Goal: Obtain resource: Download file/media

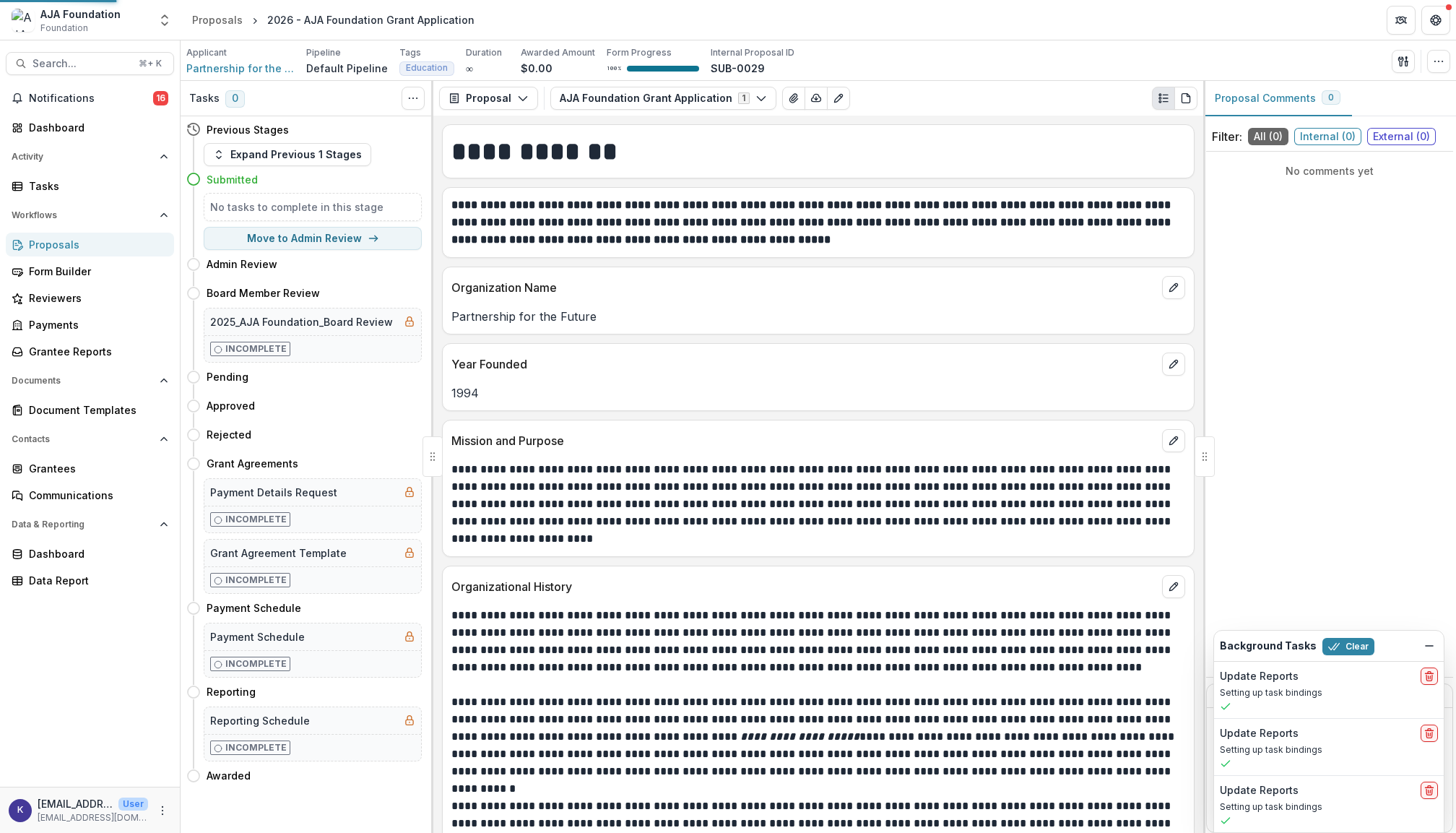
scroll to position [4125, 0]
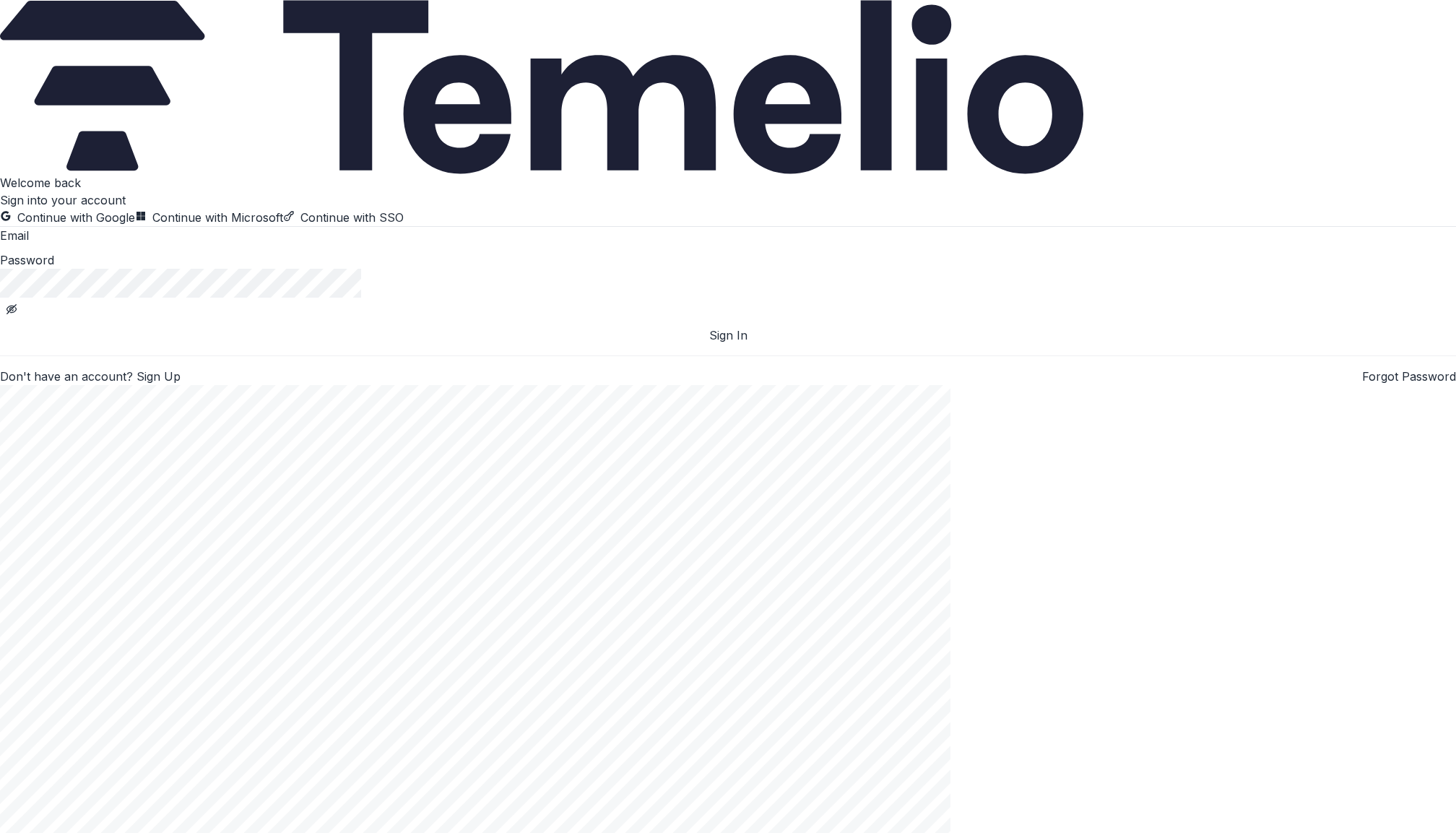
type input "**********"
click at [253, 344] on button "Sign In" at bounding box center [728, 335] width 1456 height 17
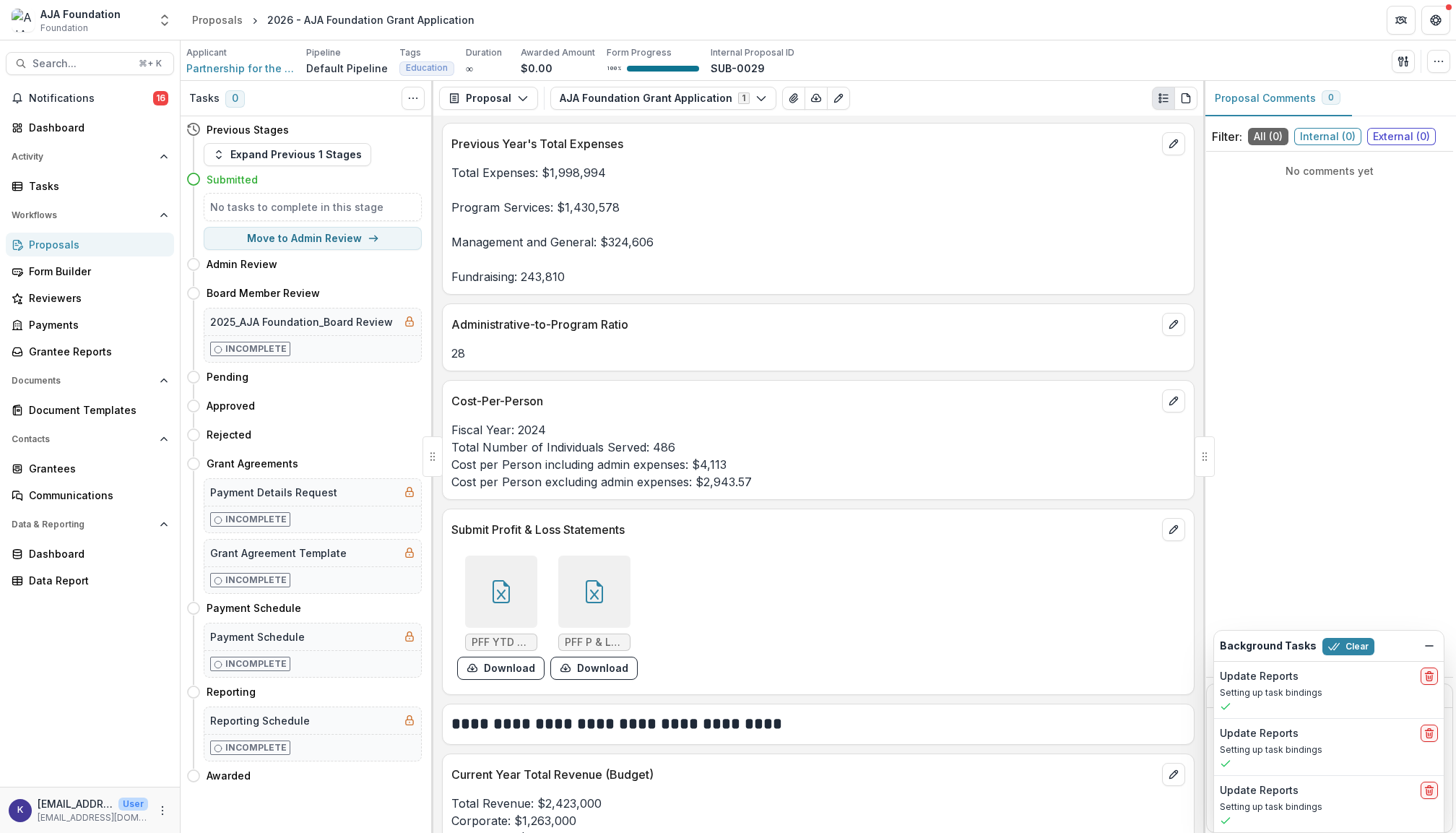
scroll to position [3633, 0]
click at [495, 589] on icon at bounding box center [501, 589] width 23 height 23
click at [12, 832] on button "Close" at bounding box center [6, 842] width 12 height 17
click at [602, 593] on icon at bounding box center [594, 589] width 23 height 23
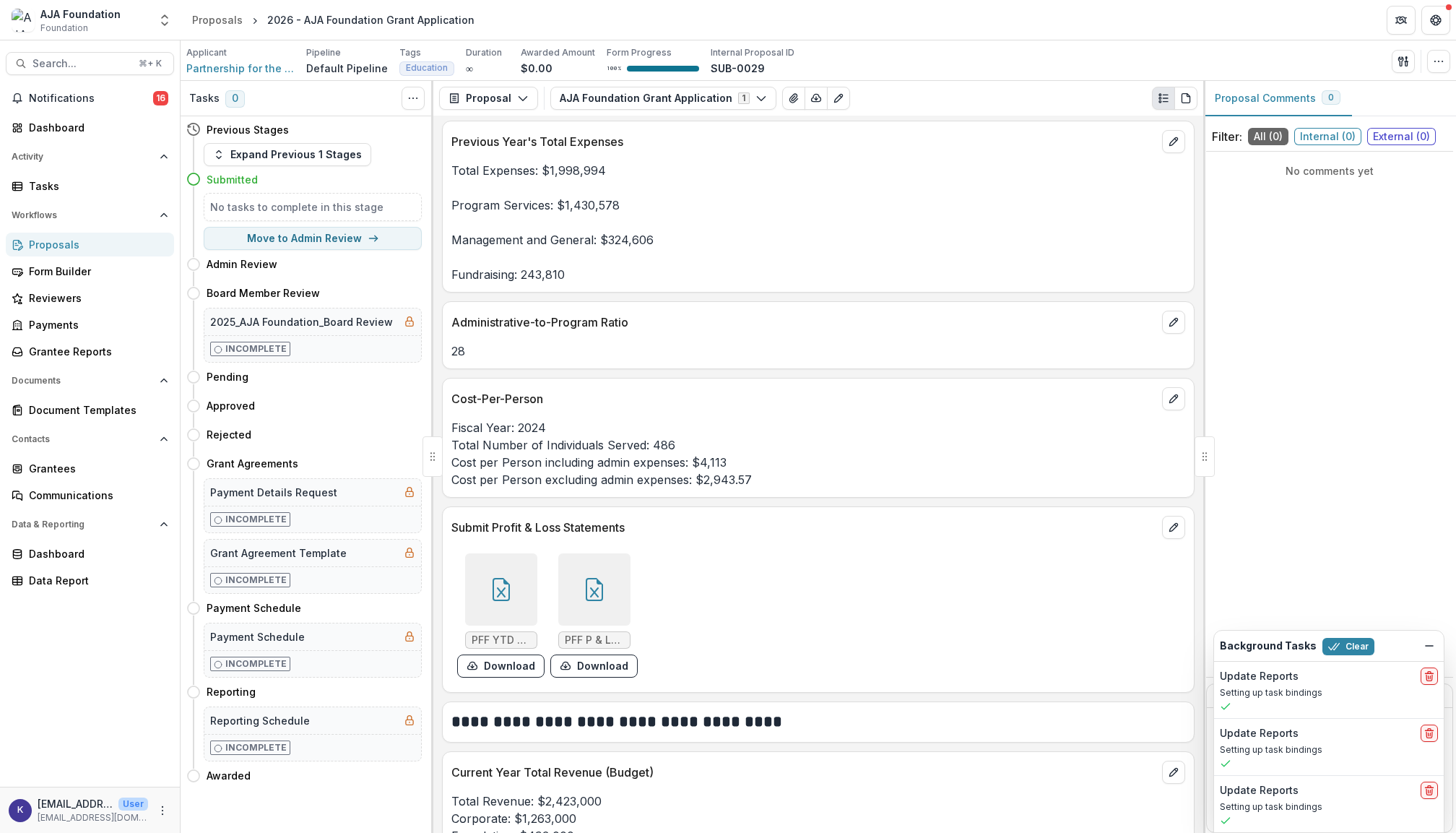
click at [12, 832] on button "Close" at bounding box center [6, 842] width 12 height 17
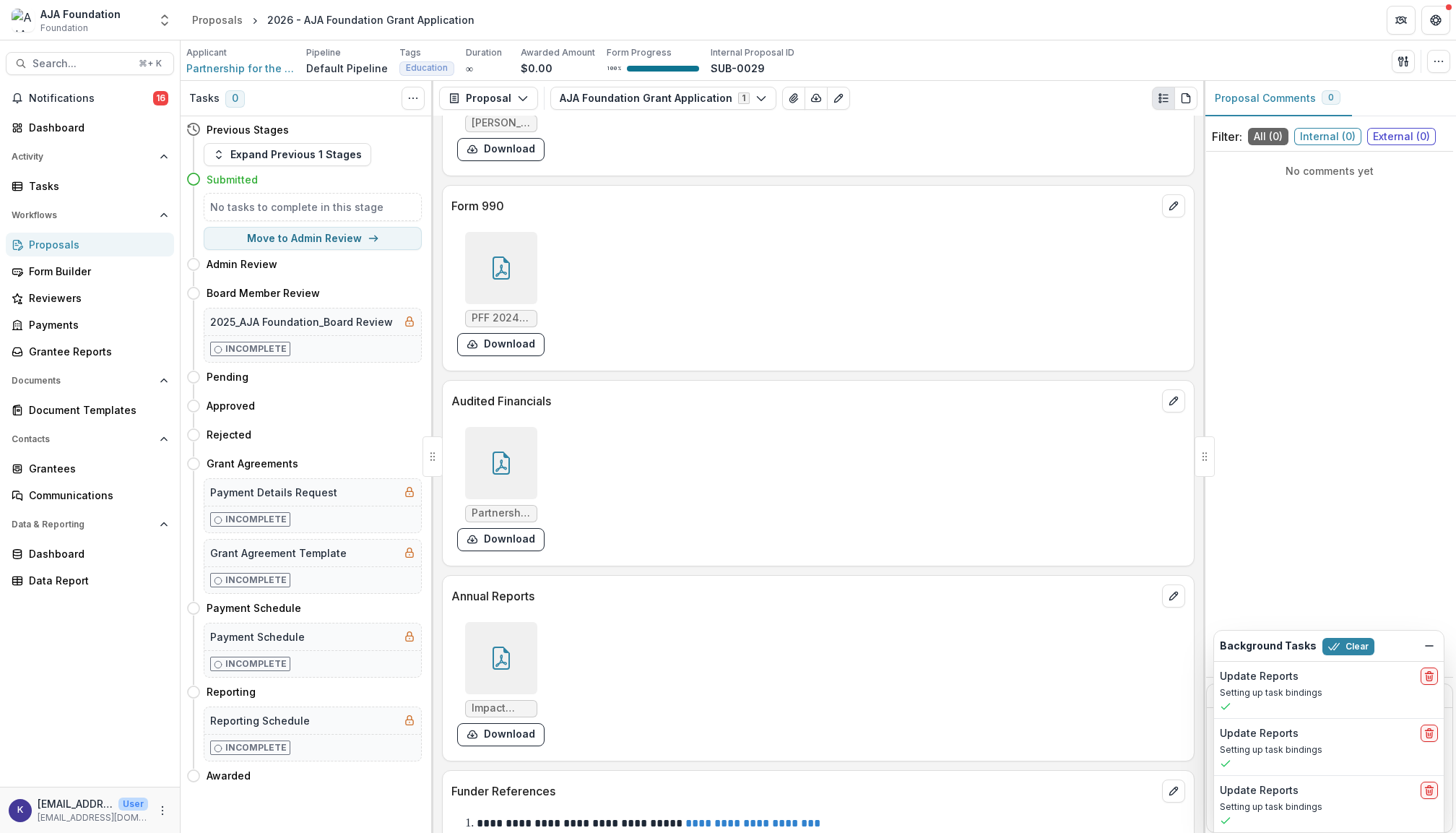
scroll to position [5498, 0]
click at [511, 474] on icon at bounding box center [501, 462] width 23 height 23
click at [12, 832] on button "Close" at bounding box center [6, 842] width 12 height 17
